Goal: Task Accomplishment & Management: Complete application form

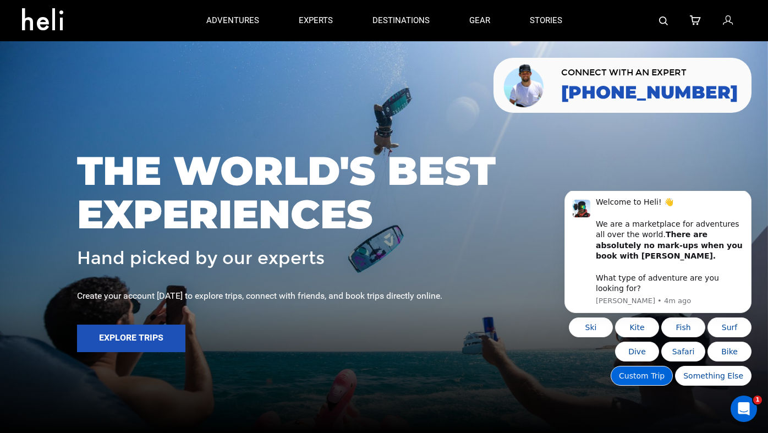
click at [477, 372] on button "Custom Trip" at bounding box center [641, 376] width 62 height 20
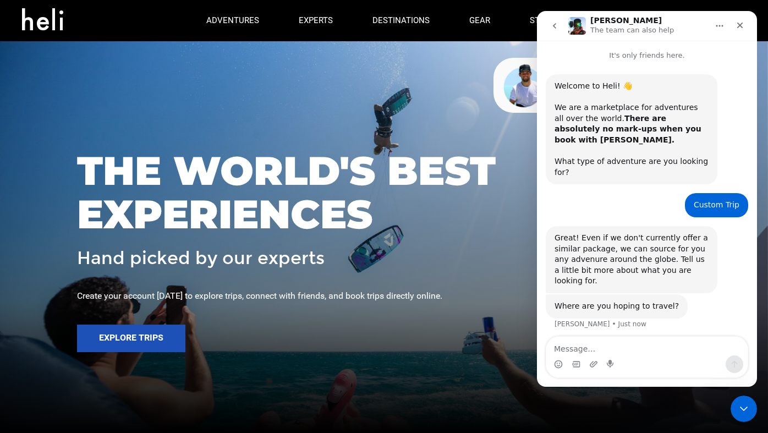
click at [477, 23] on icon "go back" at bounding box center [554, 25] width 9 height 9
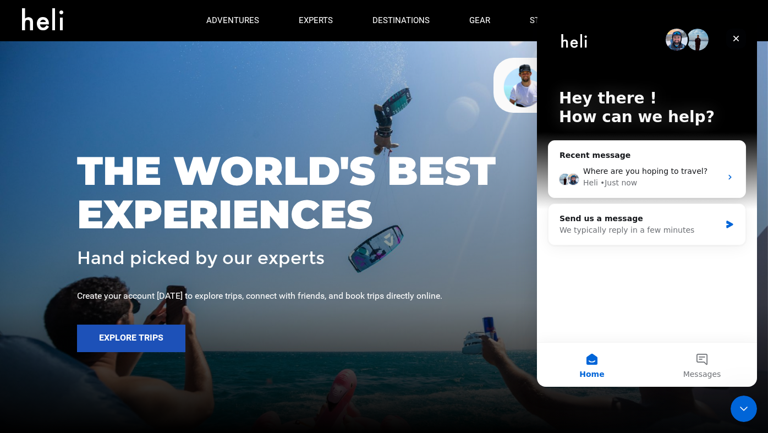
click at [477, 36] on icon "Close" at bounding box center [735, 38] width 9 height 9
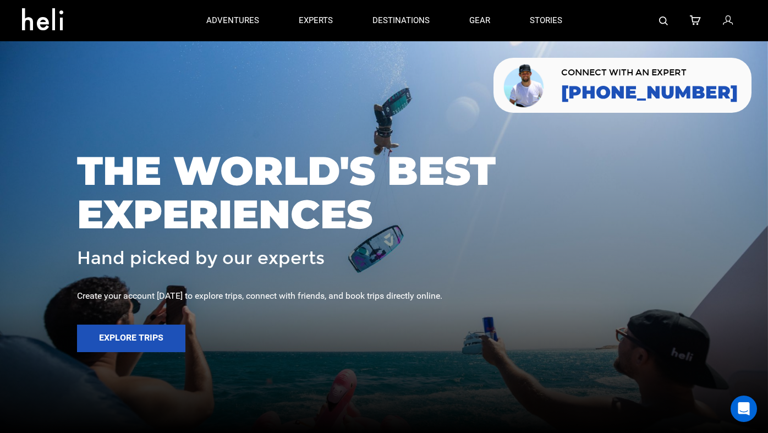
click at [744, 393] on div at bounding box center [384, 216] width 768 height 433
click at [743, 405] on icon "Open Intercom Messenger" at bounding box center [743, 408] width 13 height 14
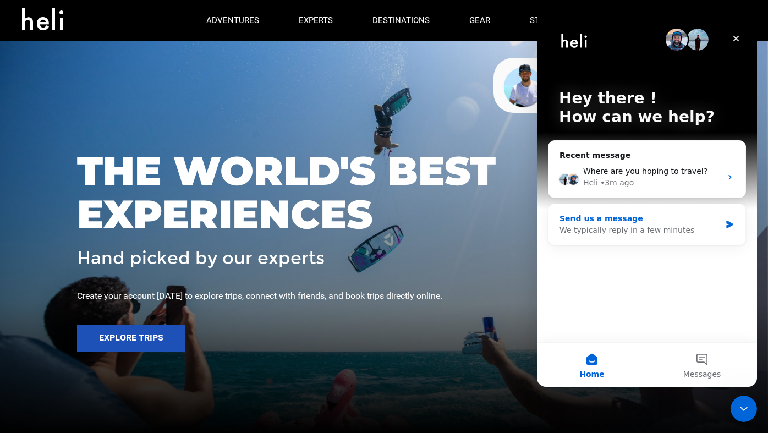
click at [616, 231] on div "We typically reply in a few minutes" at bounding box center [639, 230] width 161 height 12
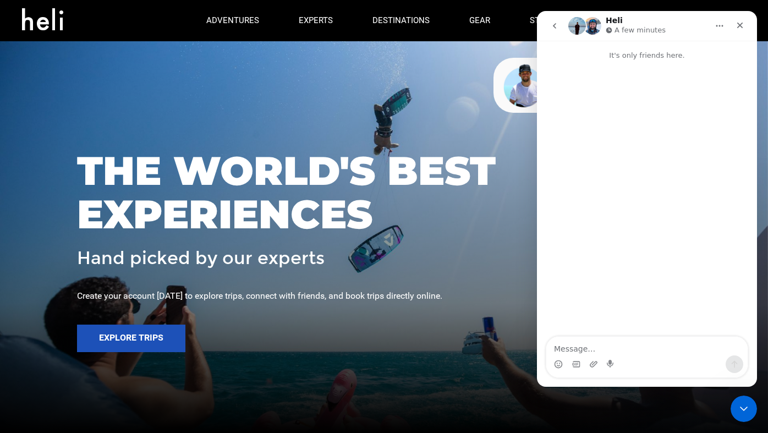
click at [556, 27] on icon "go back" at bounding box center [554, 25] width 9 height 9
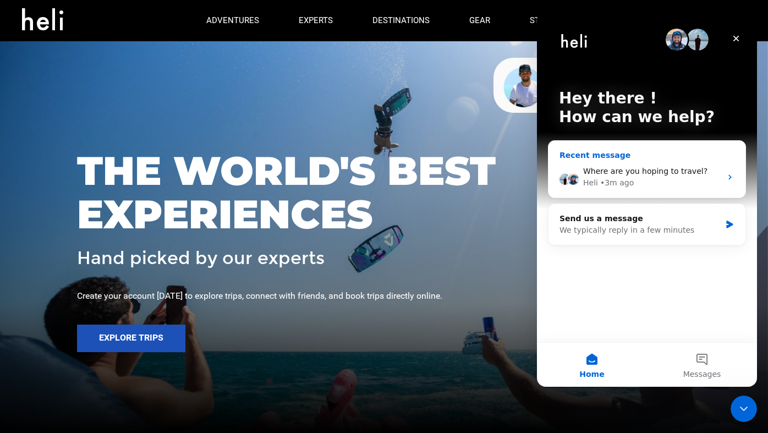
click at [694, 167] on span "Where are you hoping to travel?" at bounding box center [645, 171] width 124 height 9
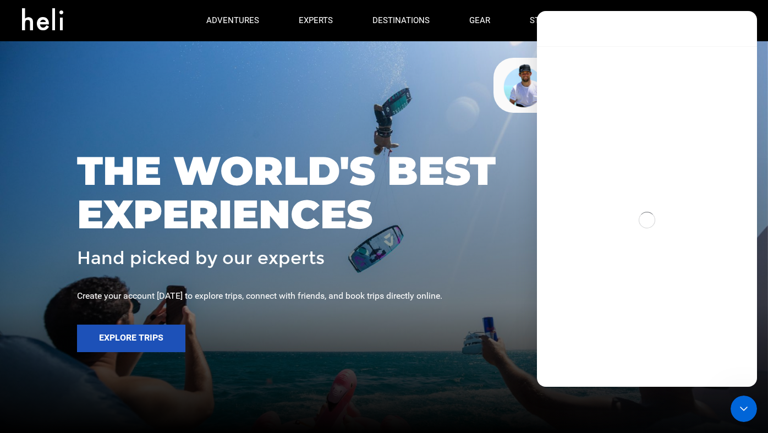
scroll to position [2, 0]
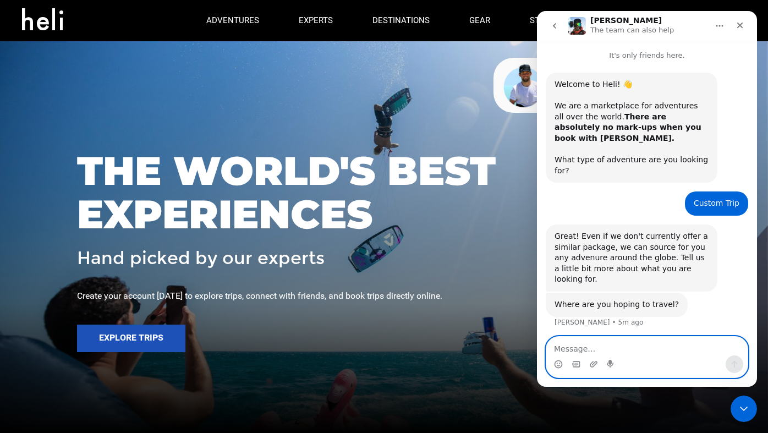
click at [644, 353] on textarea "Message…" at bounding box center [646, 346] width 201 height 19
type textarea "[GEOGRAPHIC_DATA]"
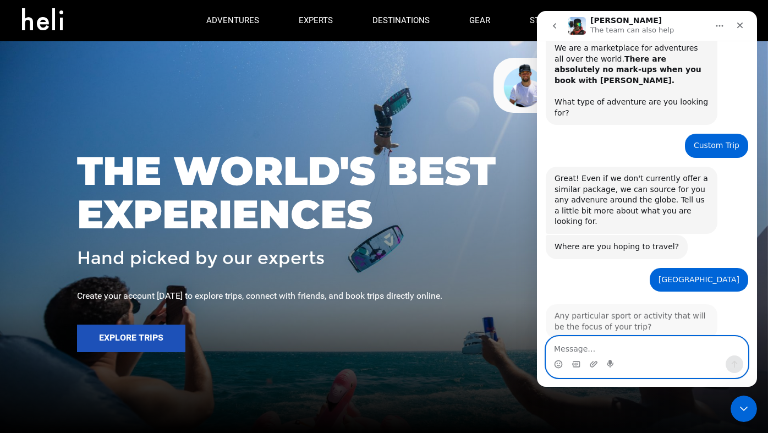
scroll to position [59, 0]
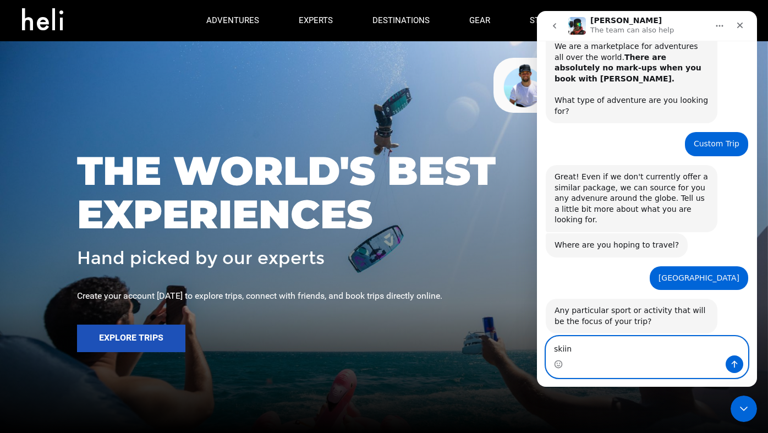
type textarea "skiing"
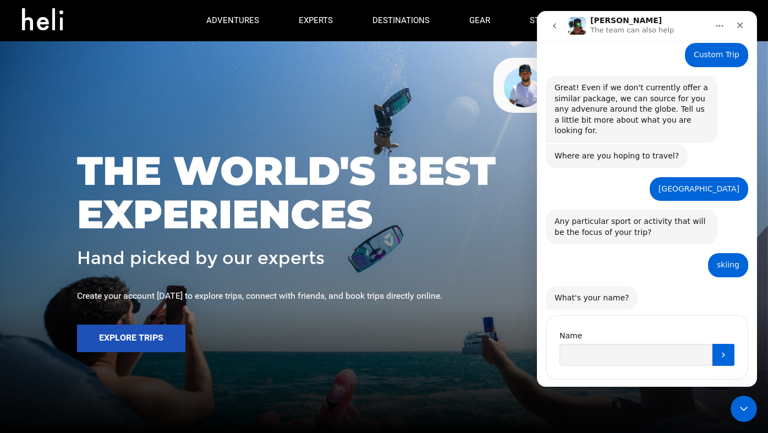
scroll to position [151, 0]
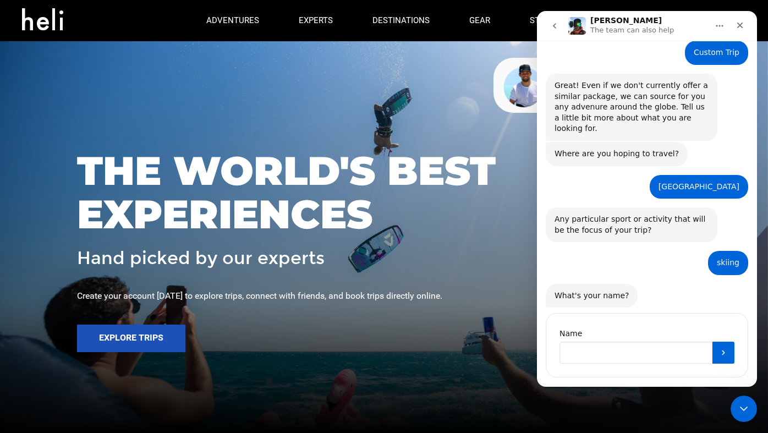
click at [660, 341] on input "Name" at bounding box center [635, 352] width 153 height 22
type input "Jack"
click at [744, 323] on div "Name Jack" at bounding box center [646, 345] width 202 height 64
click at [731, 341] on button "Submit" at bounding box center [723, 352] width 22 height 22
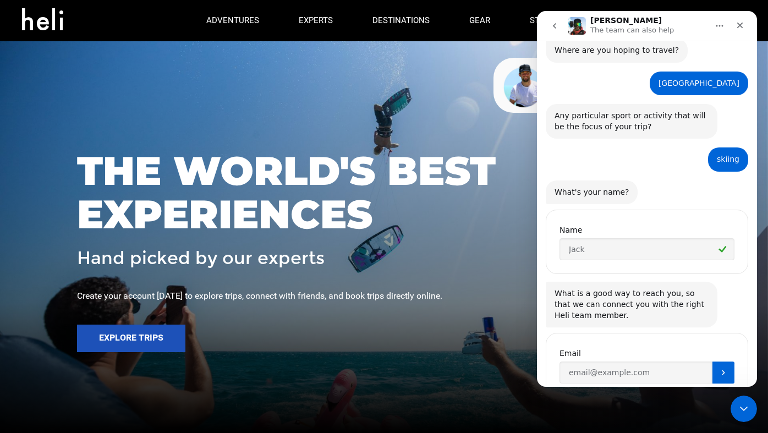
scroll to position [274, 0]
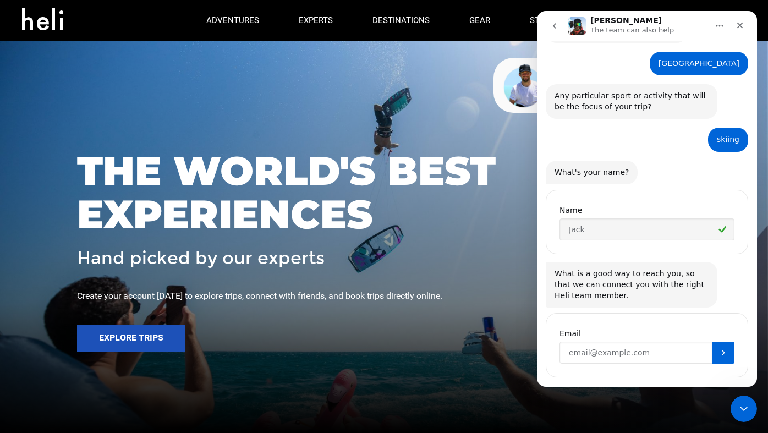
click at [625, 341] on input "Enter your email" at bounding box center [635, 352] width 153 height 22
type input "jack@gmial.com"
click at [727, 341] on button "Submit" at bounding box center [723, 352] width 22 height 22
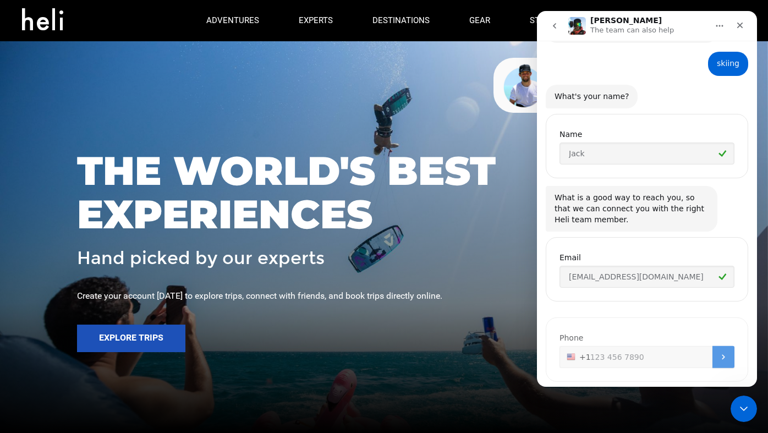
scroll to position [350, 0]
type input "+1 9999999"
click at [719, 341] on button "Submit" at bounding box center [723, 352] width 22 height 22
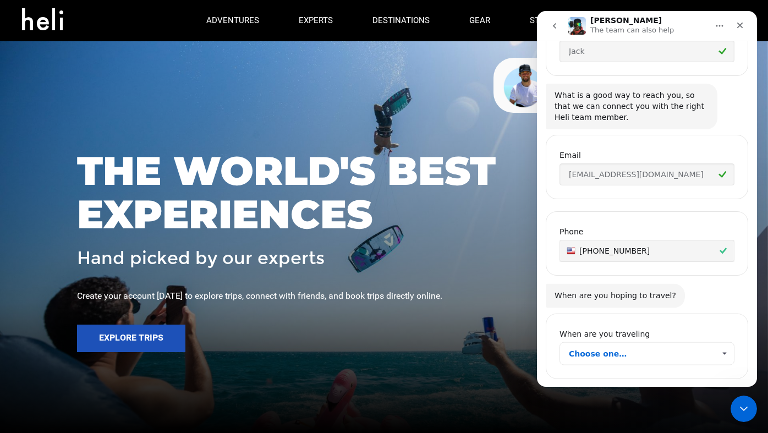
scroll to position [453, 0]
click at [714, 341] on span "Choose one…" at bounding box center [723, 352] width 19 height 22
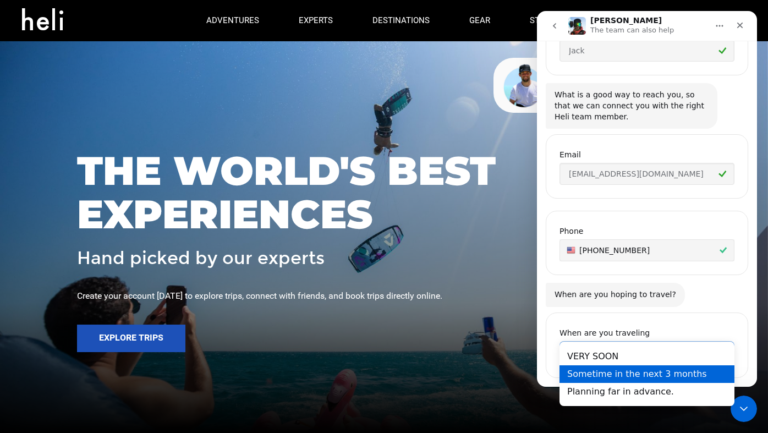
click at [693, 374] on div "Sometime in the next 3 months" at bounding box center [646, 374] width 175 height 18
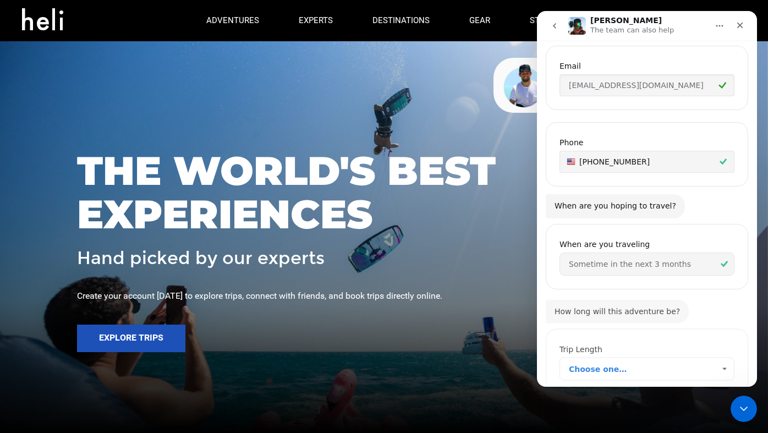
scroll to position [555, 0]
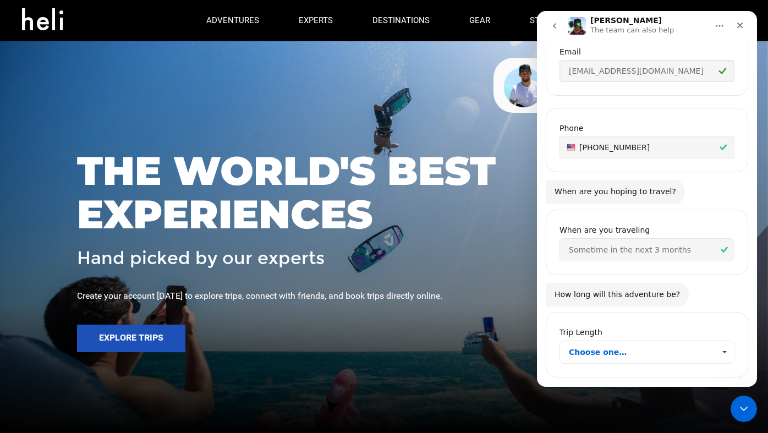
click at [653, 341] on span "Choose one…" at bounding box center [642, 352] width 146 height 22
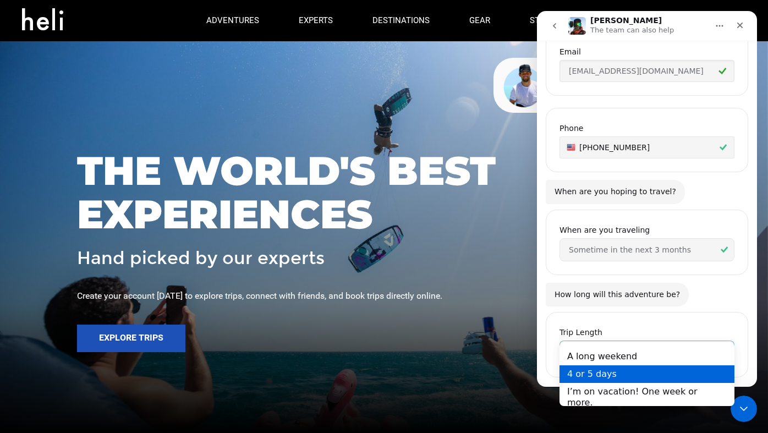
click at [642, 380] on div "4 or 5 days" at bounding box center [646, 374] width 175 height 18
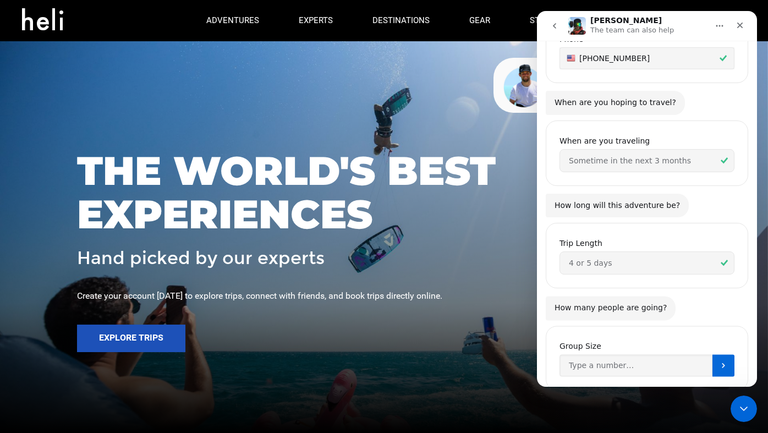
scroll to position [657, 0]
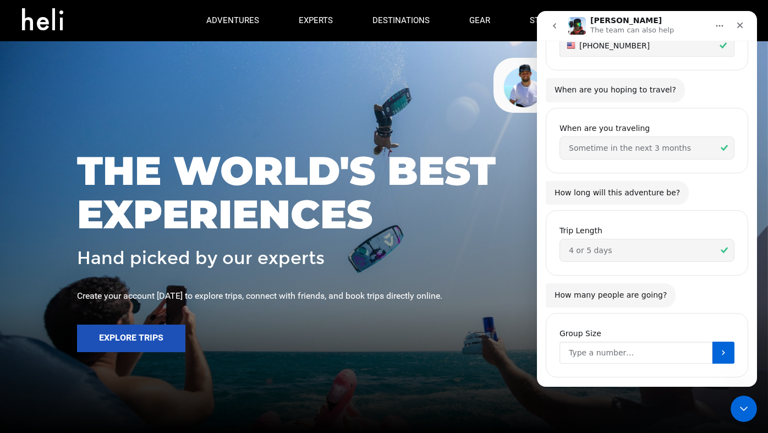
click at [626, 341] on input "Group Size" at bounding box center [635, 352] width 153 height 22
click at [709, 341] on input "8" at bounding box center [635, 352] width 153 height 22
type input "8"
click at [727, 348] on icon "Submit" at bounding box center [723, 352] width 9 height 9
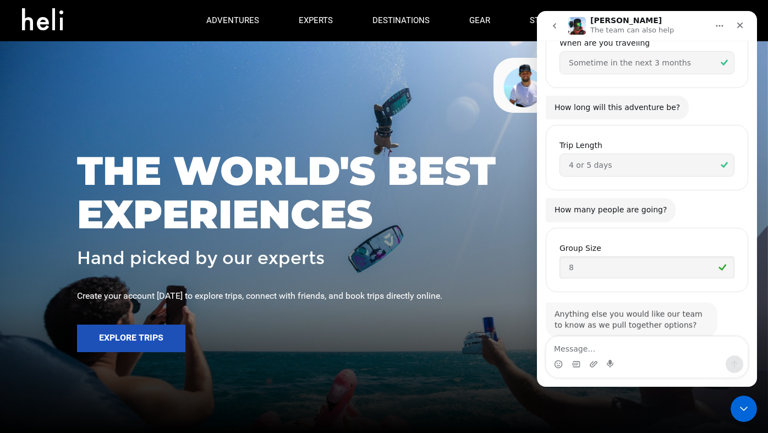
scroll to position [743, 0]
